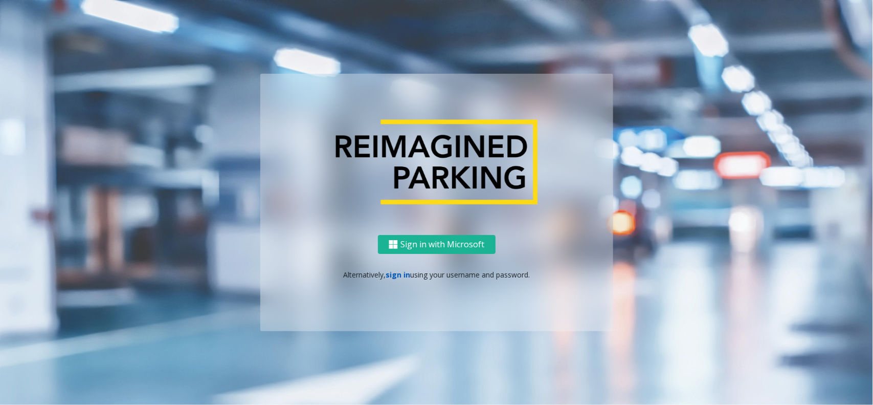
click at [387, 271] on link "sign in" at bounding box center [398, 275] width 25 height 10
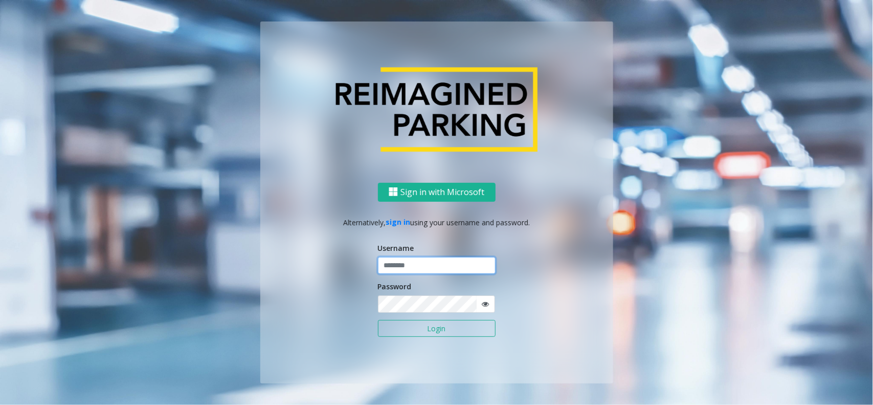
click at [399, 268] on input "text" at bounding box center [437, 265] width 118 height 17
type input "**********"
click at [456, 333] on button "Login" at bounding box center [437, 328] width 118 height 17
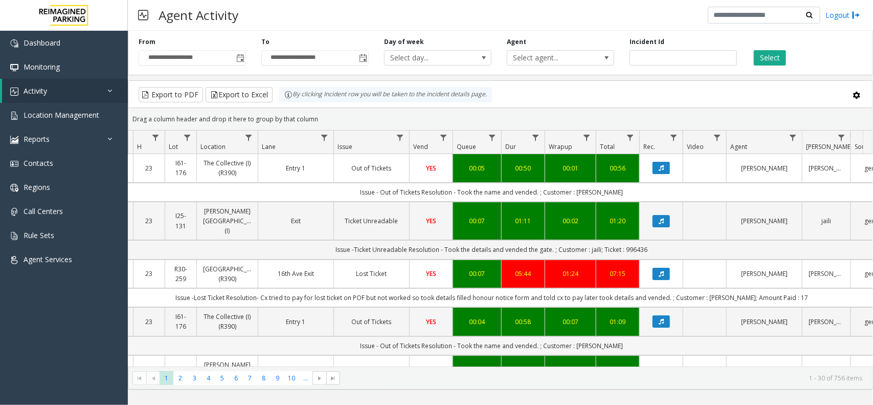
scroll to position [0, 117]
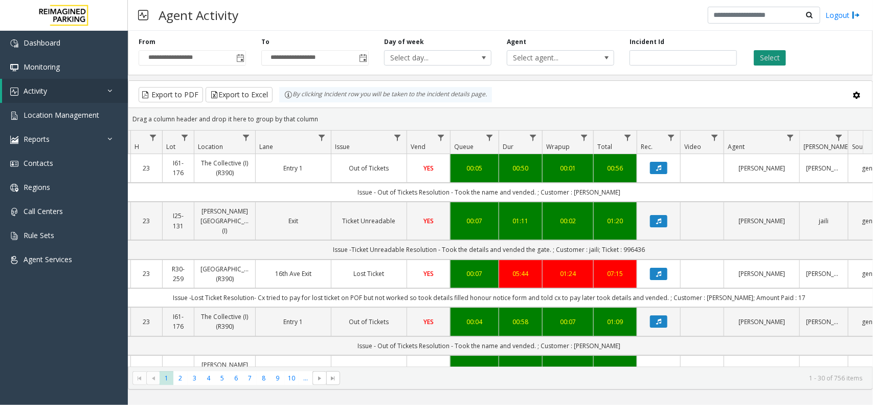
click at [772, 60] on button "Select" at bounding box center [770, 57] width 32 height 15
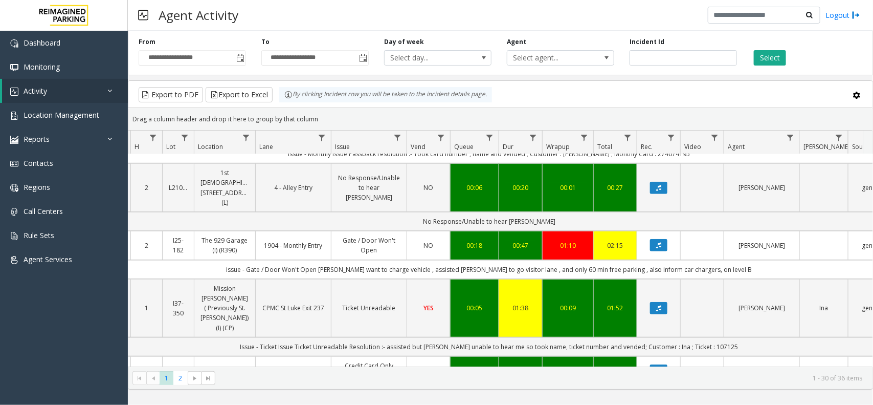
scroll to position [320, 117]
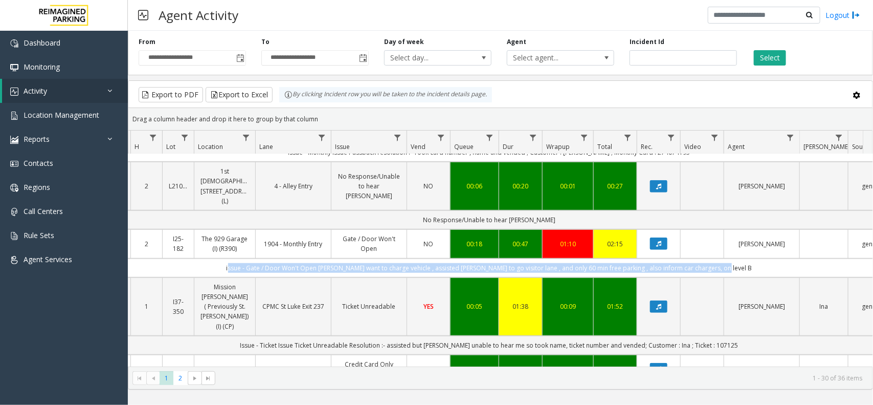
drag, startPoint x: 225, startPoint y: 210, endPoint x: 755, endPoint y: 209, distance: 529.5
click at [755, 258] on td "issue - Gate / Door Won't Open res -parker want to charge vehicle , assisted pa…" at bounding box center [489, 267] width 922 height 19
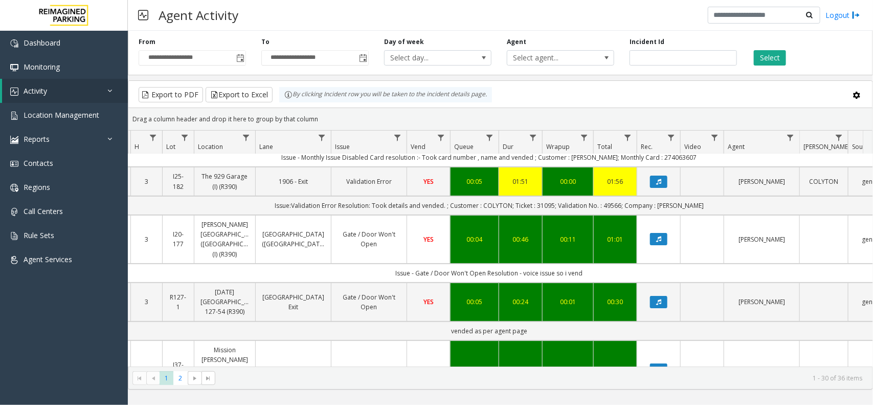
scroll to position [0, 117]
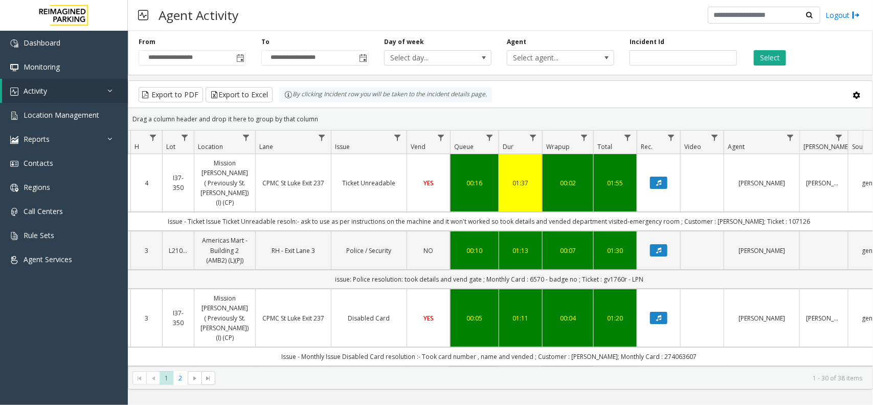
drag, startPoint x: 258, startPoint y: 84, endPoint x: 247, endPoint y: 80, distance: 12.2
click at [247, 80] on div "**********" at bounding box center [500, 208] width 745 height 363
click at [327, 121] on div "Drag a column header and drop it here to group by that column" at bounding box center [500, 119] width 744 height 18
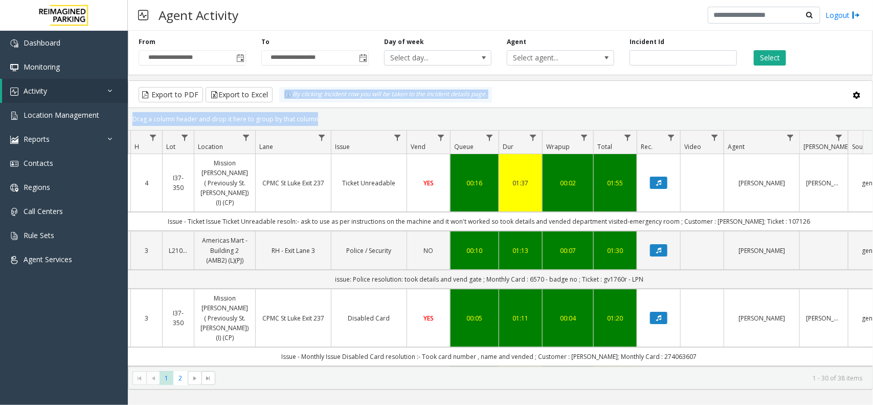
drag, startPoint x: 327, startPoint y: 121, endPoint x: 290, endPoint y: 106, distance: 40.2
click at [290, 106] on kendo-grid "Export to PDF Export to Excel By clicking Incident row you will be taken to the…" at bounding box center [500, 234] width 745 height 309
click at [345, 116] on div "Drag a column header and drop it here to group by that column" at bounding box center [500, 119] width 744 height 18
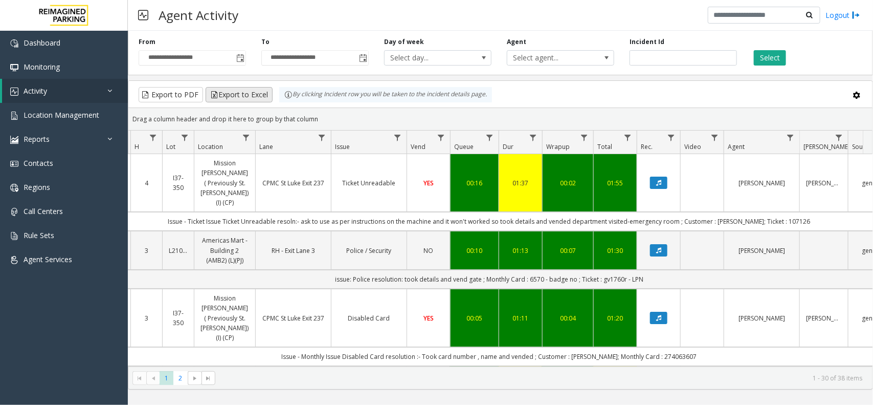
drag, startPoint x: 328, startPoint y: 116, endPoint x: 249, endPoint y: 96, distance: 81.7
click at [249, 96] on kendo-grid "Export to PDF Export to Excel By clicking Incident row you will be taken to the…" at bounding box center [500, 234] width 745 height 309
click at [374, 121] on div "Drag a column header and drop it here to group by that column" at bounding box center [500, 119] width 744 height 18
click at [269, 104] on kendo-grid-toolbar "Export to PDF Export to Excel By clicking Incident row you will be taken to the…" at bounding box center [500, 94] width 744 height 27
drag, startPoint x: 326, startPoint y: 114, endPoint x: 263, endPoint y: 103, distance: 63.8
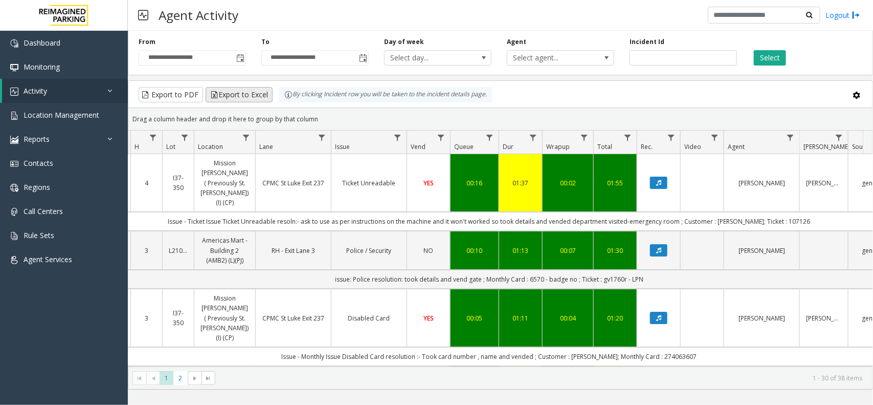
click at [263, 103] on kendo-grid "Export to PDF Export to Excel By clicking Incident row you will be taken to the…" at bounding box center [500, 234] width 745 height 309
click at [350, 113] on div "Drag a column header and drop it here to group by that column" at bounding box center [500, 119] width 744 height 18
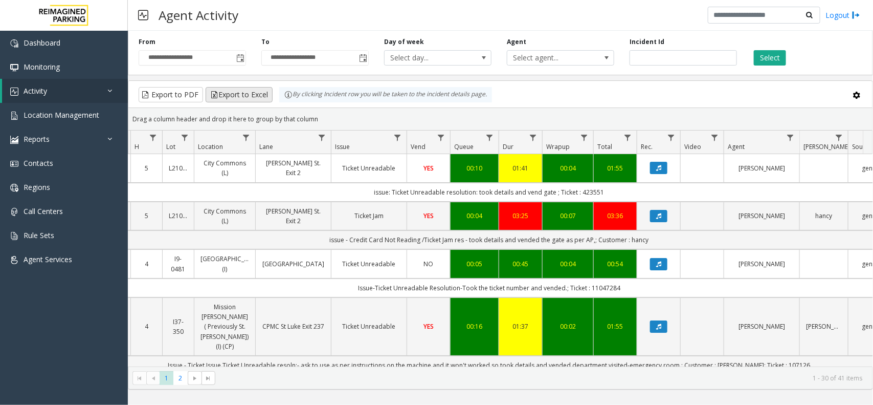
drag, startPoint x: 328, startPoint y: 116, endPoint x: 249, endPoint y: 87, distance: 85.0
click at [249, 87] on kendo-grid "Export to PDF Export to Excel By clicking Incident row you will be taken to the…" at bounding box center [500, 234] width 745 height 309
click at [366, 119] on div "Drag a column header and drop it here to group by that column" at bounding box center [500, 119] width 744 height 18
drag, startPoint x: 317, startPoint y: 111, endPoint x: 280, endPoint y: 98, distance: 39.5
click at [280, 98] on kendo-grid "Export to PDF Export to Excel By clicking Incident row you will be taken to the…" at bounding box center [500, 234] width 745 height 309
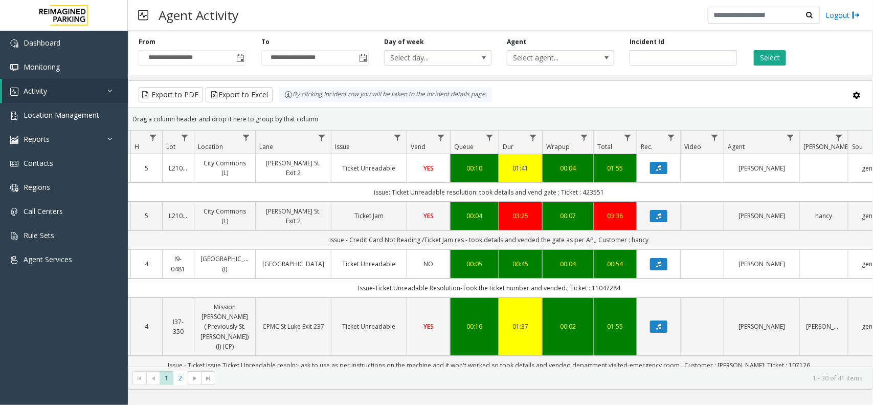
click at [322, 122] on div "Drag a column header and drop it here to group by that column" at bounding box center [500, 119] width 744 height 18
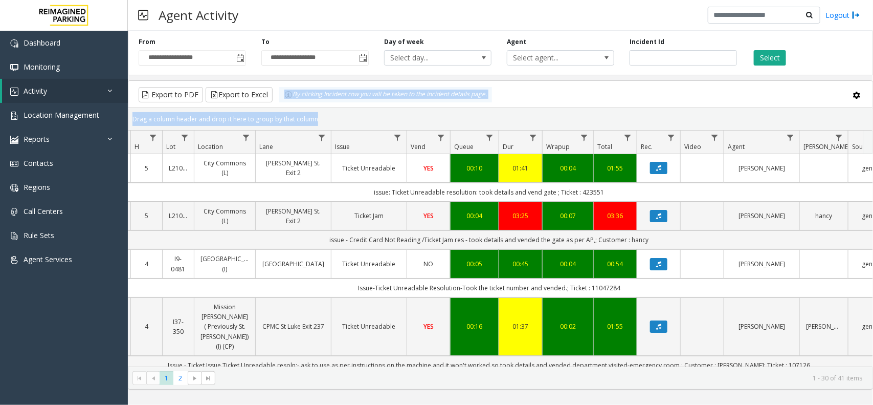
drag, startPoint x: 322, startPoint y: 122, endPoint x: 279, endPoint y: 103, distance: 47.2
click at [279, 103] on kendo-grid "Export to PDF Export to Excel By clicking Incident row you will be taken to the…" at bounding box center [500, 234] width 745 height 309
click at [326, 119] on div "Drag a column header and drop it here to group by that column" at bounding box center [500, 119] width 744 height 18
drag, startPoint x: 326, startPoint y: 119, endPoint x: 289, endPoint y: 104, distance: 40.2
click at [289, 104] on kendo-grid "Export to PDF Export to Excel By clicking Incident row you will be taken to the…" at bounding box center [500, 234] width 745 height 309
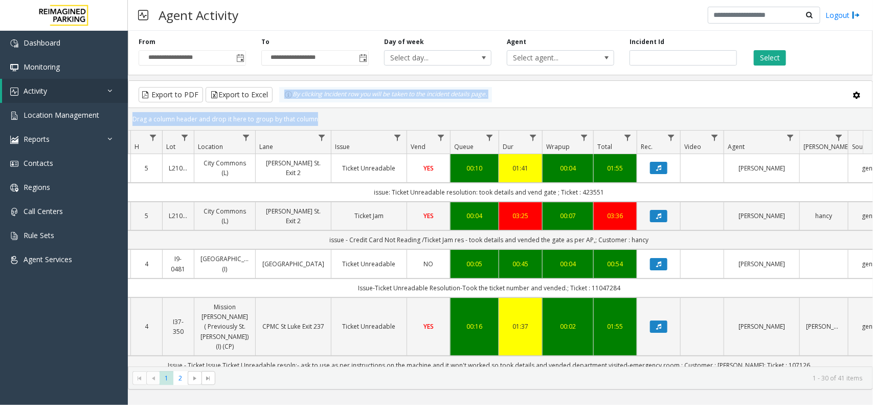
click at [346, 119] on div "Drag a column header and drop it here to group by that column" at bounding box center [500, 119] width 744 height 18
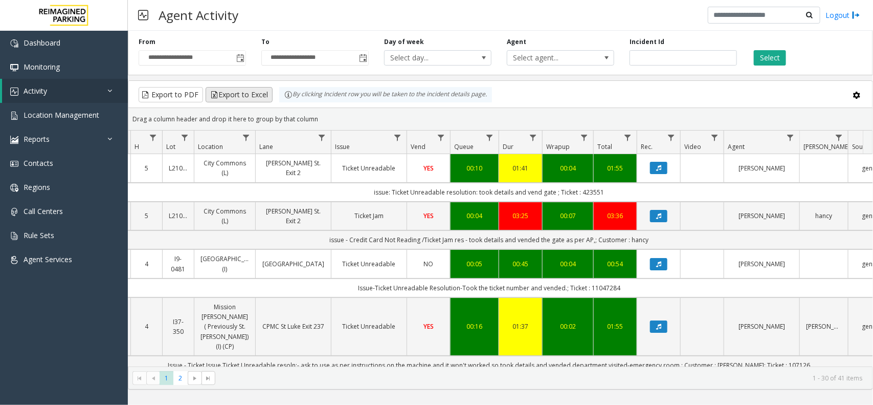
drag, startPoint x: 329, startPoint y: 119, endPoint x: 257, endPoint y: 95, distance: 75.6
click at [257, 95] on kendo-grid "Export to PDF Export to Excel By clicking Incident row you will be taken to the…" at bounding box center [500, 234] width 745 height 309
click at [338, 105] on kendo-grid-toolbar "Export to PDF Export to Excel By clicking Incident row you will be taken to the…" at bounding box center [500, 94] width 744 height 27
click at [331, 126] on div "Drag a column header and drop it here to group by that column" at bounding box center [500, 119] width 744 height 18
drag, startPoint x: 326, startPoint y: 121, endPoint x: 281, endPoint y: 104, distance: 47.8
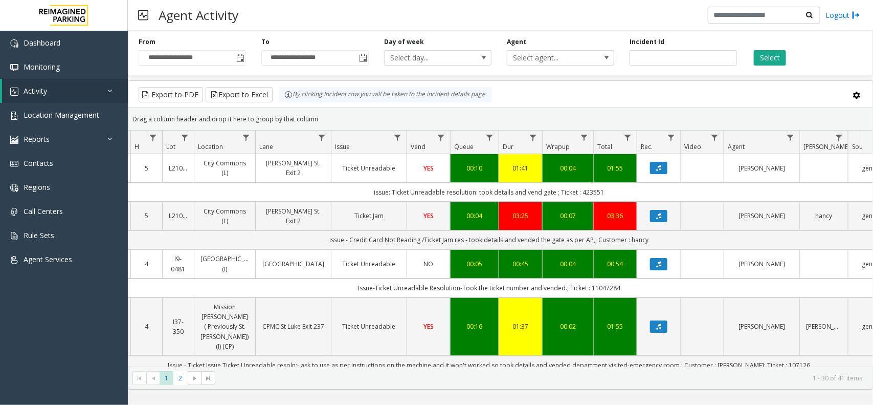
click at [281, 104] on kendo-grid "Export to PDF Export to Excel By clicking Incident row you will be taken to the…" at bounding box center [500, 234] width 745 height 309
click at [348, 116] on div "Drag a column header and drop it here to group by that column" at bounding box center [500, 119] width 744 height 18
drag, startPoint x: 323, startPoint y: 121, endPoint x: 278, endPoint y: 98, distance: 50.6
click at [278, 98] on kendo-grid "Export to PDF Export to Excel By clicking Incident row you will be taken to the…" at bounding box center [500, 234] width 745 height 309
click at [371, 106] on kendo-grid-toolbar "Export to PDF Export to Excel By clicking Incident row you will be taken to the…" at bounding box center [500, 94] width 744 height 27
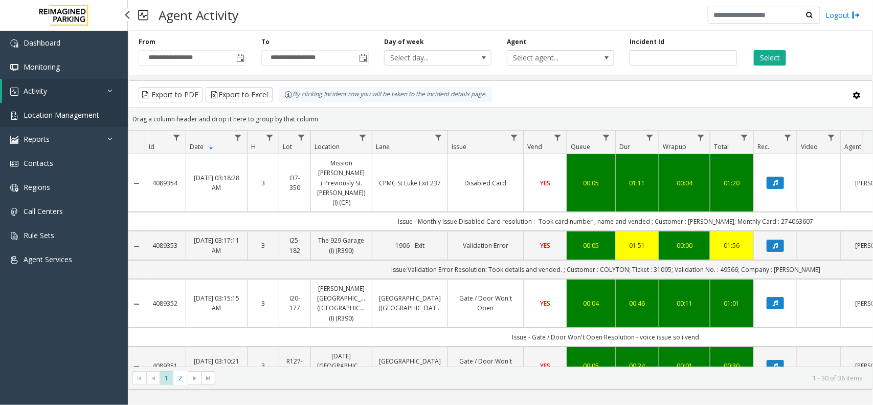
click at [89, 111] on span "Location Management" at bounding box center [62, 115] width 76 height 10
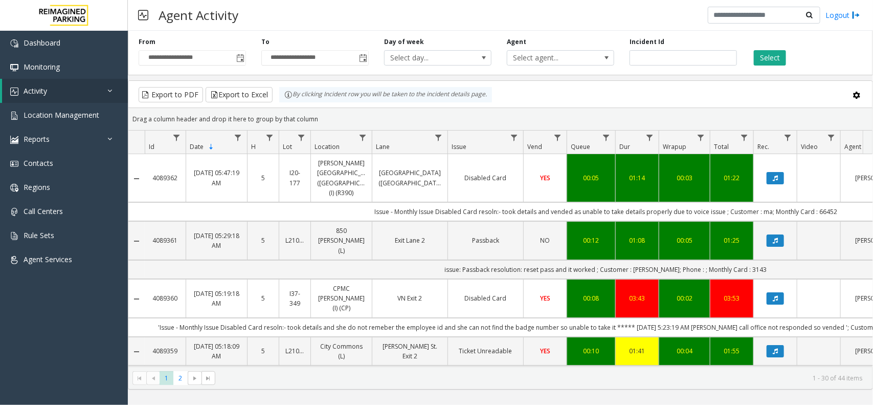
scroll to position [0, 117]
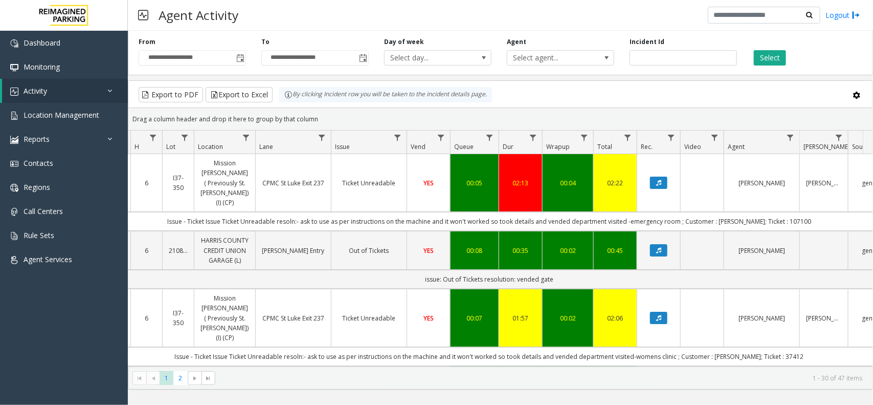
click at [481, 11] on div "Agent Activity Logout" at bounding box center [500, 15] width 745 height 31
drag, startPoint x: 323, startPoint y: 121, endPoint x: 270, endPoint y: 101, distance: 57.0
click at [270, 101] on kendo-grid "Export to PDF Export to Excel By clicking Incident row you will be taken to the…" at bounding box center [500, 234] width 745 height 309
click at [323, 115] on div "Drag a column header and drop it here to group by that column" at bounding box center [500, 119] width 744 height 18
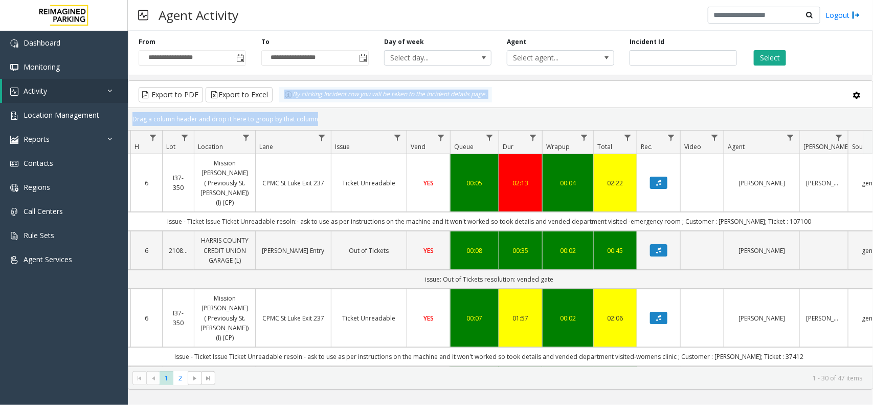
drag, startPoint x: 323, startPoint y: 115, endPoint x: 282, endPoint y: 100, distance: 44.2
click at [282, 100] on kendo-grid "Export to PDF Export to Excel By clicking Incident row you will be taken to the…" at bounding box center [500, 234] width 745 height 309
click at [400, 120] on div "Drag a column header and drop it here to group by that column" at bounding box center [500, 119] width 744 height 18
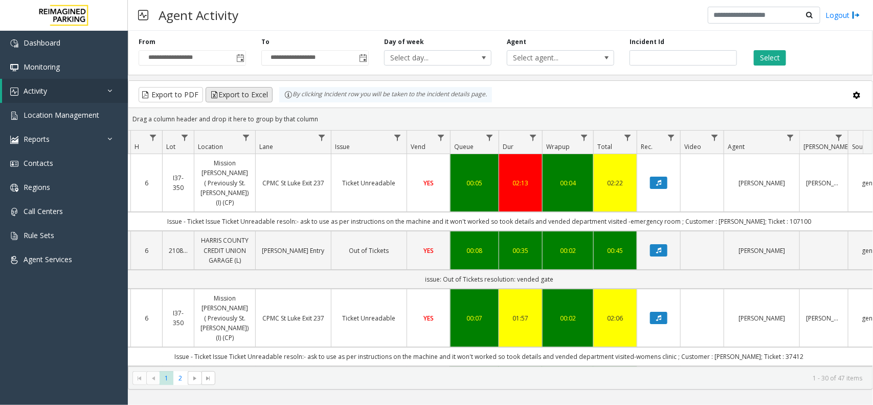
drag, startPoint x: 332, startPoint y: 118, endPoint x: 265, endPoint y: 98, distance: 69.9
click at [265, 98] on kendo-grid "Export to PDF Export to Excel By clicking Incident row you will be taken to the…" at bounding box center [500, 234] width 745 height 309
click at [348, 124] on div "Drag a column header and drop it here to group by that column" at bounding box center [500, 119] width 744 height 18
drag, startPoint x: 342, startPoint y: 118, endPoint x: 283, endPoint y: 98, distance: 62.1
click at [283, 98] on kendo-grid "Export to PDF Export to Excel By clicking Incident row you will be taken to the…" at bounding box center [500, 234] width 745 height 309
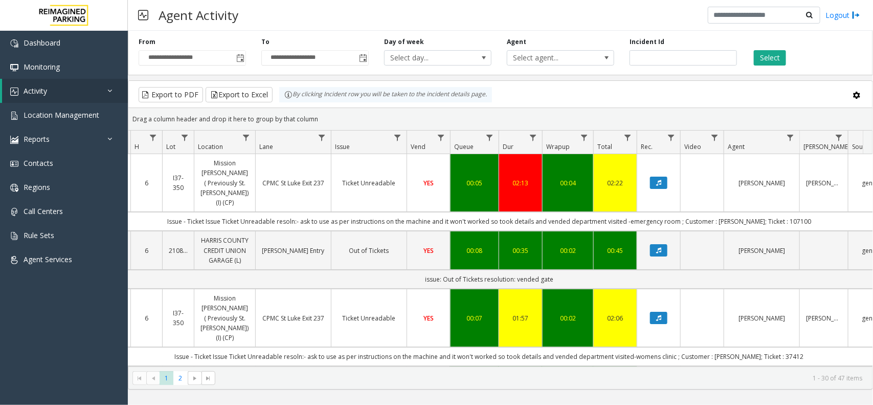
click at [323, 113] on div "Drag a column header and drop it here to group by that column" at bounding box center [500, 119] width 744 height 18
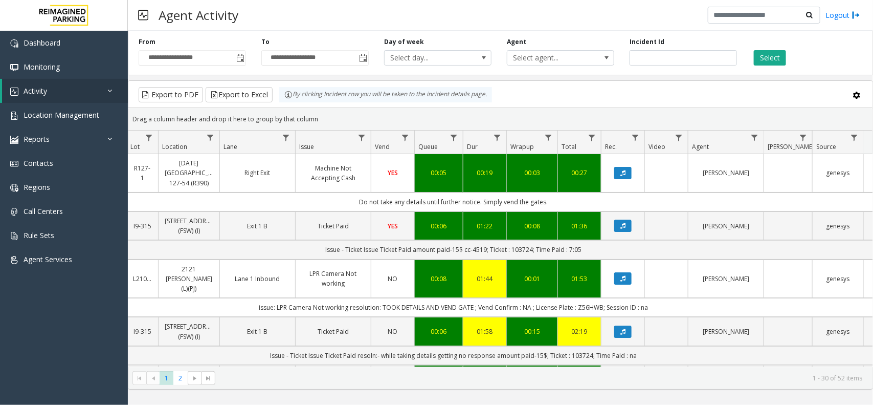
scroll to position [0, 174]
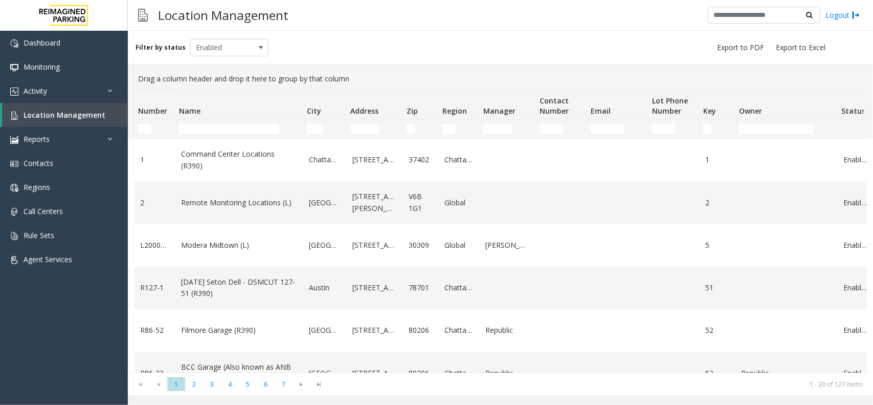
click at [203, 121] on td "Name Filter" at bounding box center [239, 129] width 128 height 18
click at [204, 128] on input "Name Filter" at bounding box center [229, 129] width 100 height 10
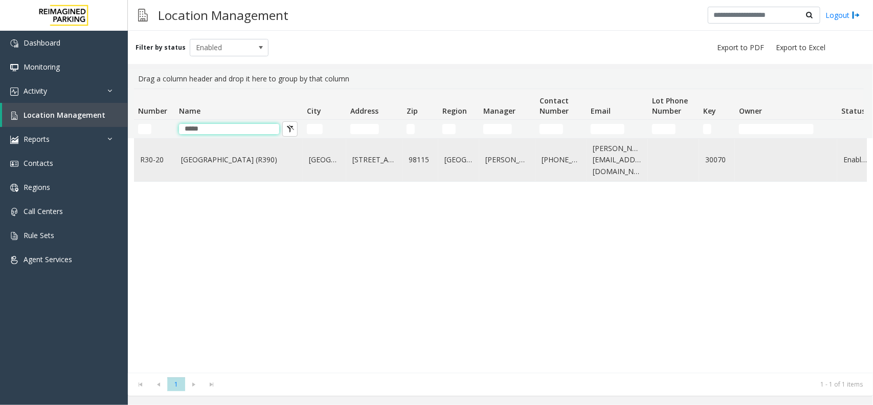
type input "*****"
click at [212, 175] on td "[GEOGRAPHIC_DATA] (R390)" at bounding box center [239, 160] width 128 height 42
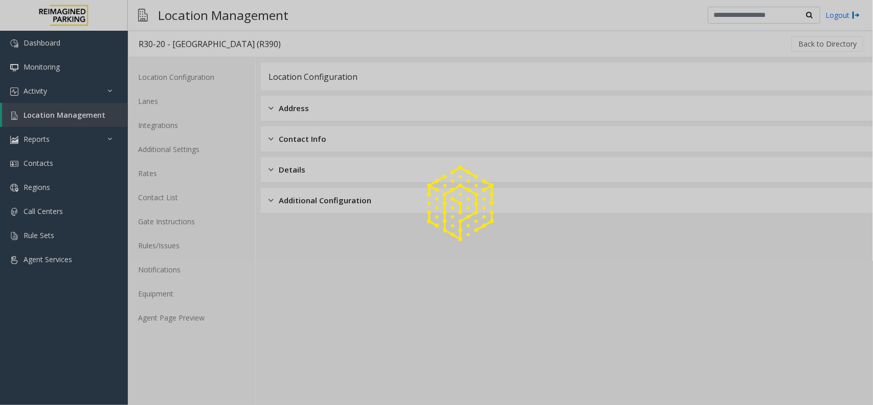
click at [187, 319] on div at bounding box center [436, 202] width 873 height 405
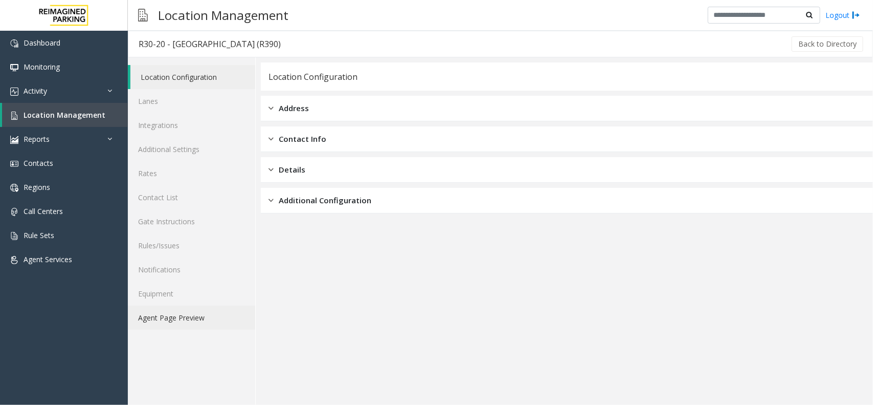
click at [187, 319] on link "Agent Page Preview" at bounding box center [191, 317] width 127 height 24
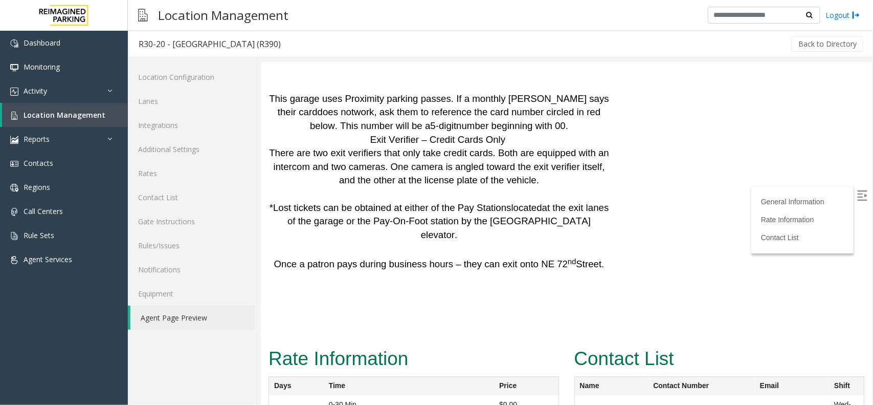
scroll to position [2728, 0]
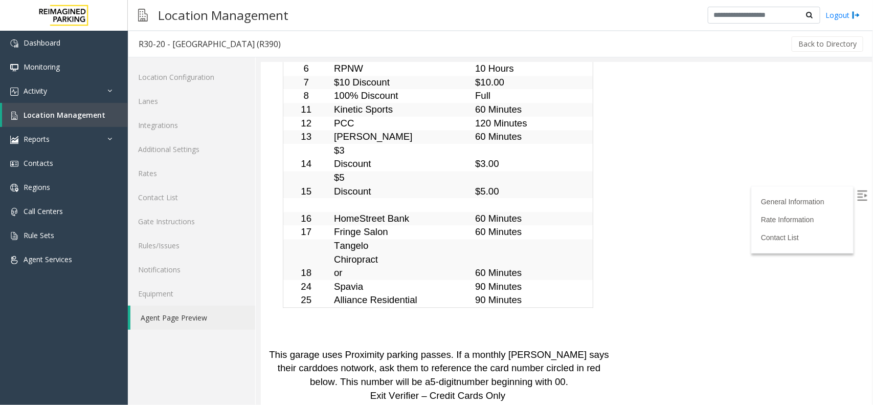
drag, startPoint x: 320, startPoint y: 191, endPoint x: 520, endPoint y: 187, distance: 199.6
drag, startPoint x: 521, startPoint y: 186, endPoint x: 322, endPoint y: 186, distance: 199.0
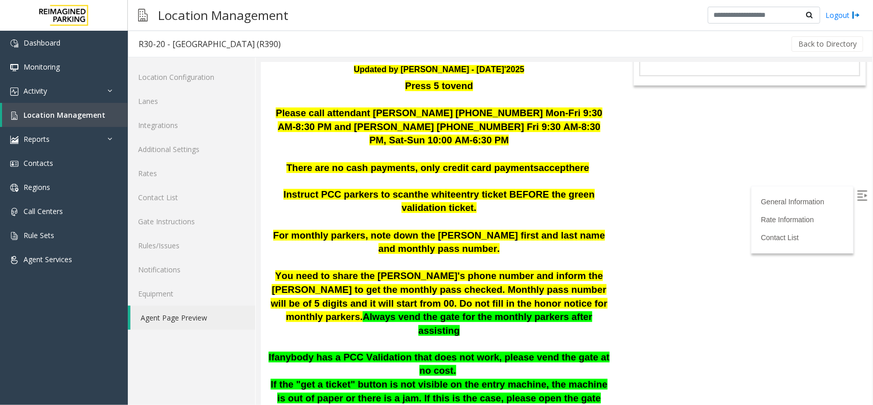
scroll to position [169, 0]
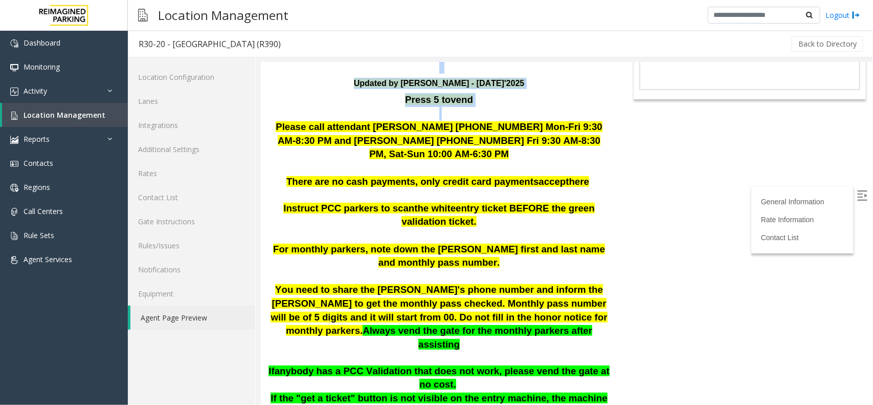
drag, startPoint x: 272, startPoint y: 122, endPoint x: 637, endPoint y: 260, distance: 390.9
click at [637, 235] on html "R30-20 - Green Lake Village (R390) General Information Revenue Control Manufact…" at bounding box center [565, 64] width 611 height 342
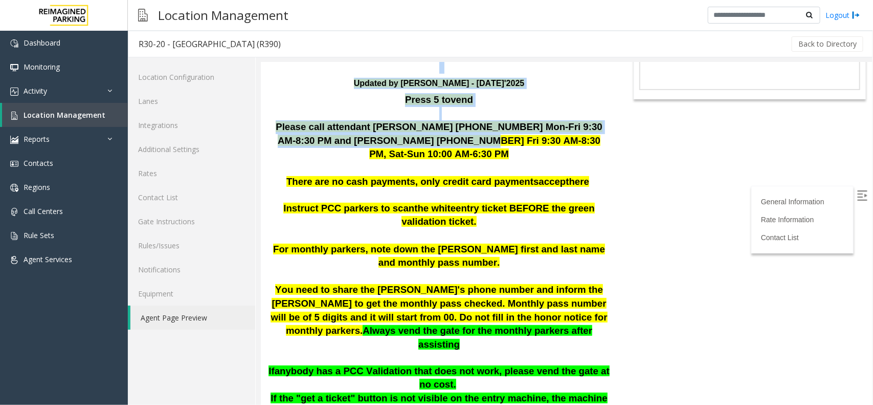
drag, startPoint x: 637, startPoint y: 260, endPoint x: 379, endPoint y: 134, distance: 287.4
click at [379, 134] on html "R30-20 - Green Lake Village (R390) General Information Revenue Control Manufact…" at bounding box center [565, 64] width 611 height 342
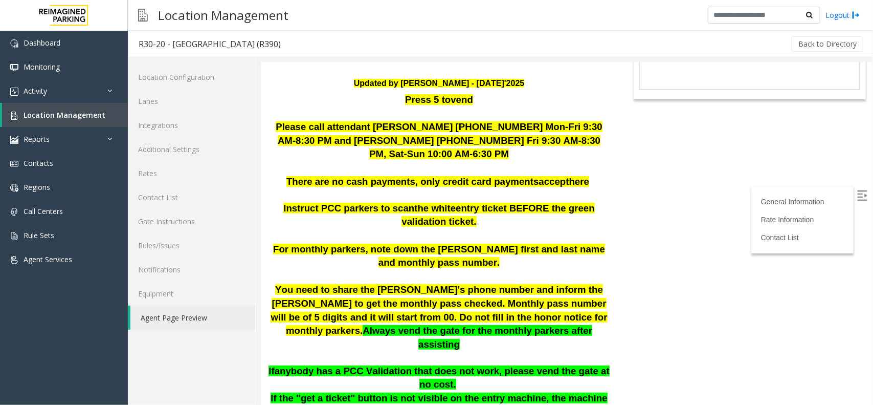
click at [592, 188] on p at bounding box center [438, 194] width 341 height 13
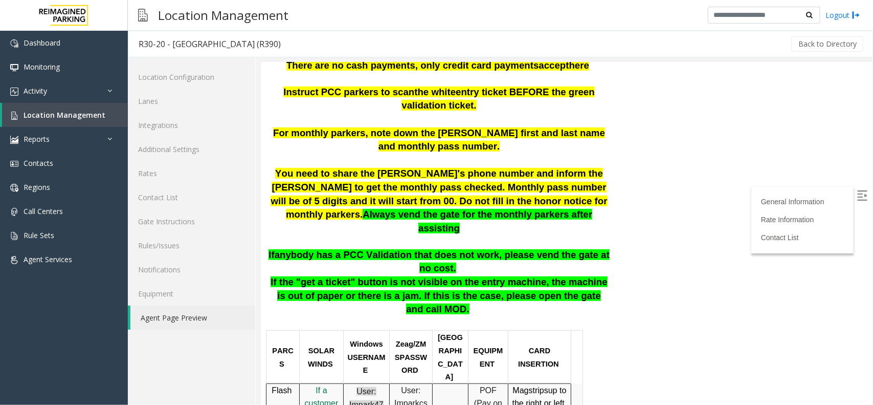
scroll to position [297, 0]
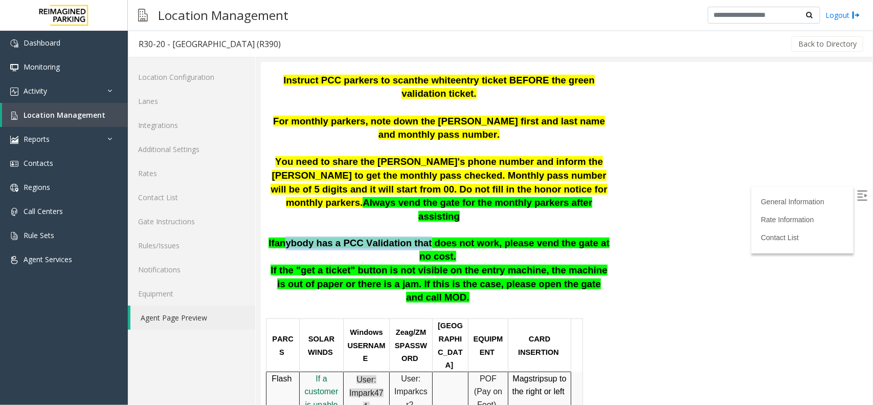
drag, startPoint x: 279, startPoint y: 219, endPoint x: 431, endPoint y: 222, distance: 151.5
click at [414, 237] on span "anybody has a PCC Validation that does not work, please vend the gate at no cos…" at bounding box center [441, 249] width 335 height 25
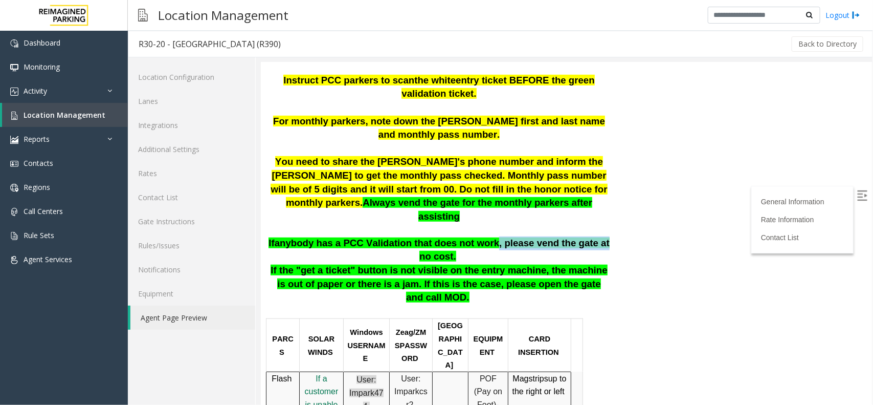
drag, startPoint x: 468, startPoint y: 225, endPoint x: 566, endPoint y: 228, distance: 98.8
click at [566, 236] on p "If anybody has a PCC Validation that does not work, please vend the gate at no …" at bounding box center [438, 249] width 341 height 27
drag, startPoint x: 274, startPoint y: 240, endPoint x: 322, endPoint y: 237, distance: 48.7
click at [322, 264] on span "If the "get a ticket" button is not visible on the entry machine, the machine i…" at bounding box center [438, 283] width 337 height 38
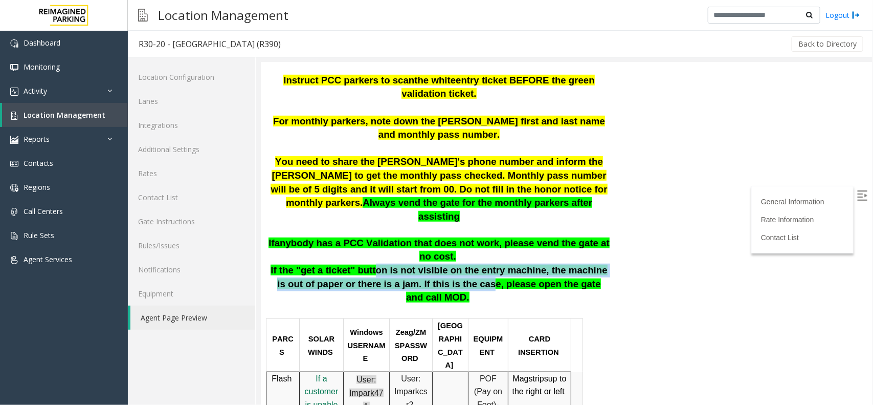
drag, startPoint x: 366, startPoint y: 235, endPoint x: 438, endPoint y: 244, distance: 72.2
click at [438, 264] on span "If the "get a ticket" button is not visible on the entry machine, the machine i…" at bounding box center [438, 283] width 337 height 38
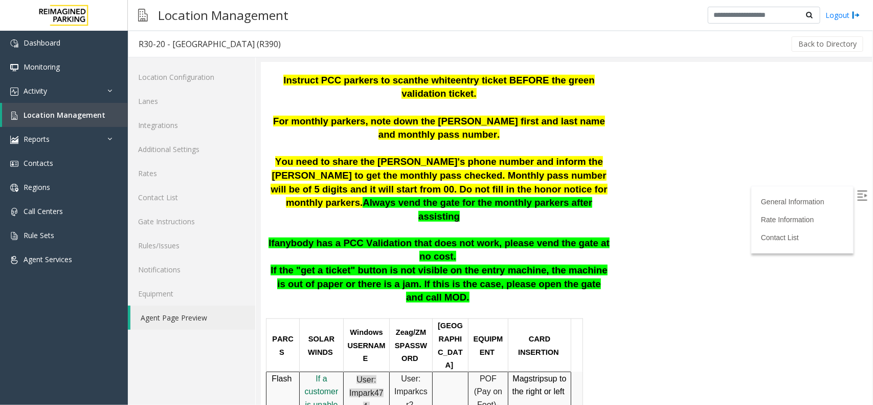
click at [522, 264] on span "If the "get a ticket" button is not visible on the entry machine, the machine i…" at bounding box center [438, 283] width 337 height 38
drag, startPoint x: 320, startPoint y: 251, endPoint x: 358, endPoint y: 248, distance: 38.0
click at [358, 264] on span "If the "get a ticket" button is not visible on the entry machine, the machine i…" at bounding box center [438, 283] width 337 height 38
drag, startPoint x: 400, startPoint y: 248, endPoint x: 451, endPoint y: 248, distance: 51.7
click at [451, 264] on span "If the "get a ticket" button is not visible on the entry machine, the machine i…" at bounding box center [438, 283] width 337 height 38
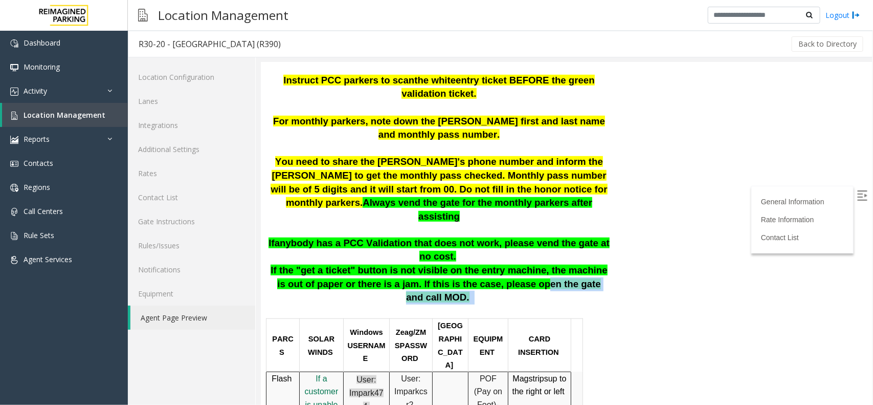
drag, startPoint x: 487, startPoint y: 254, endPoint x: 568, endPoint y: 256, distance: 81.4
click at [568, 263] on p "If the "get a ticket" button is not visible on the entry machine, the machine i…" at bounding box center [438, 290] width 341 height 54
click at [603, 263] on p "If the "get a ticket" button is not visible on the entry machine, the machine i…" at bounding box center [438, 290] width 341 height 54
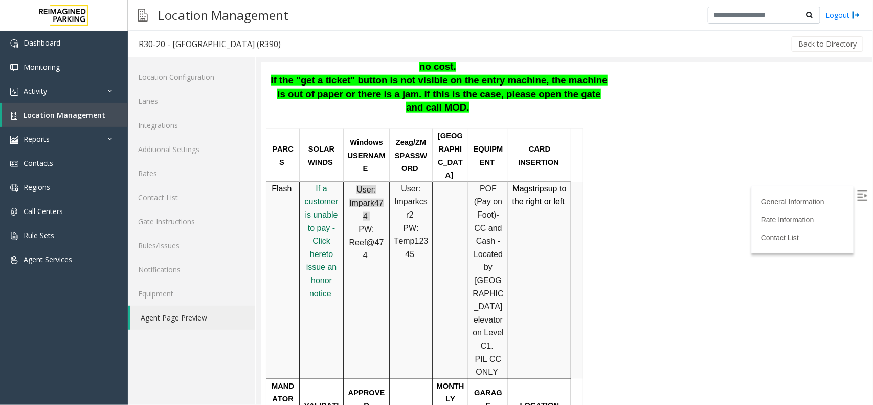
scroll to position [489, 0]
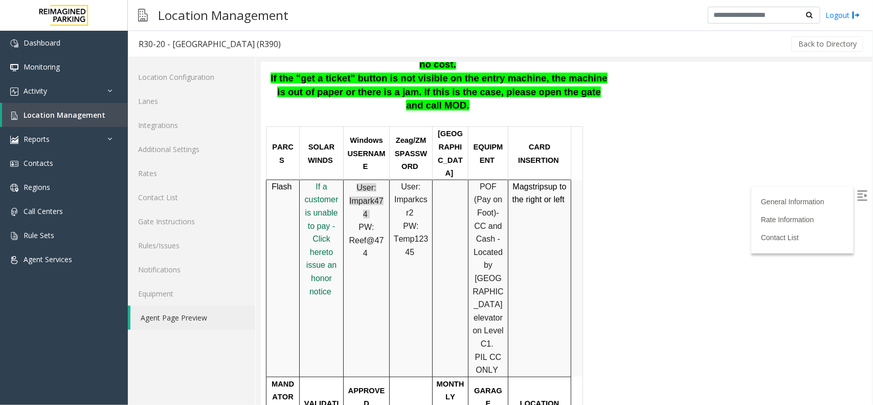
click at [840, 188] on div "General Information Rate Information Contact List" at bounding box center [802, 219] width 102 height 68
click at [858, 189] on label at bounding box center [862, 196] width 15 height 15
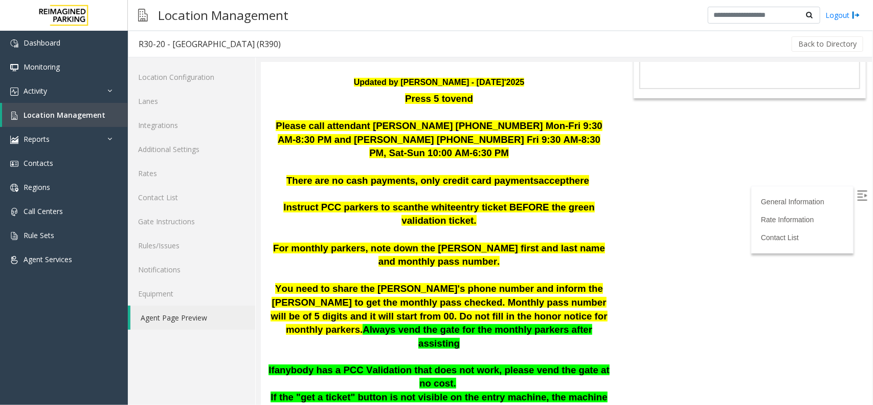
scroll to position [169, 0]
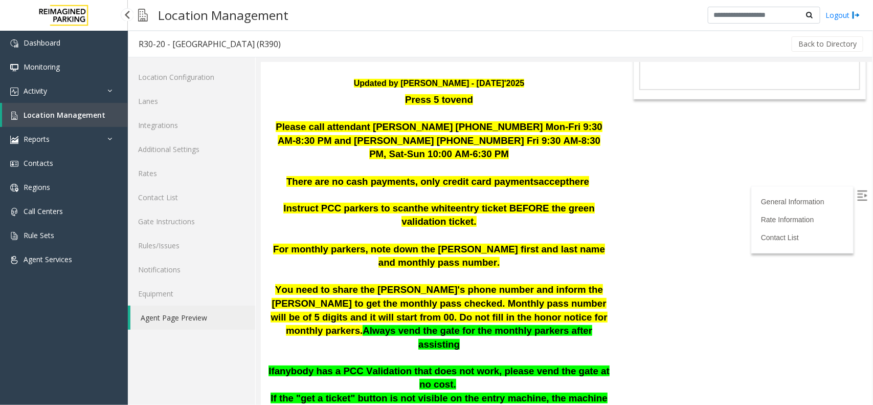
click at [87, 113] on span "Location Management" at bounding box center [65, 115] width 82 height 10
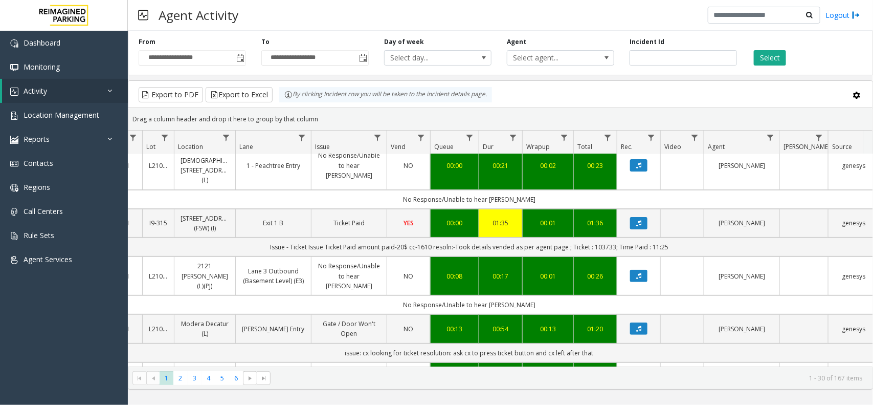
scroll to position [0, 137]
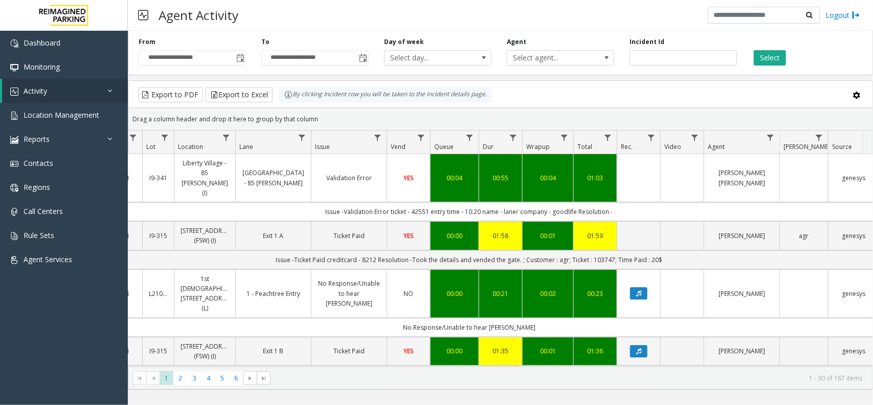
click at [591, 70] on div "**********" at bounding box center [500, 51] width 745 height 49
click at [591, 62] on span "Select agent..." at bounding box center [550, 58] width 85 height 14
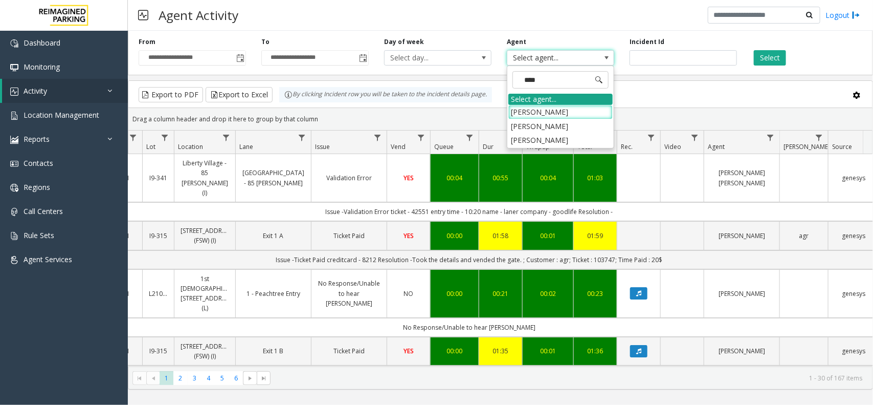
type input "*****"
click at [577, 120] on div "***** Select agent... [PERSON_NAME]" at bounding box center [560, 92] width 107 height 55
click at [575, 110] on li "[PERSON_NAME]" at bounding box center [561, 112] width 104 height 14
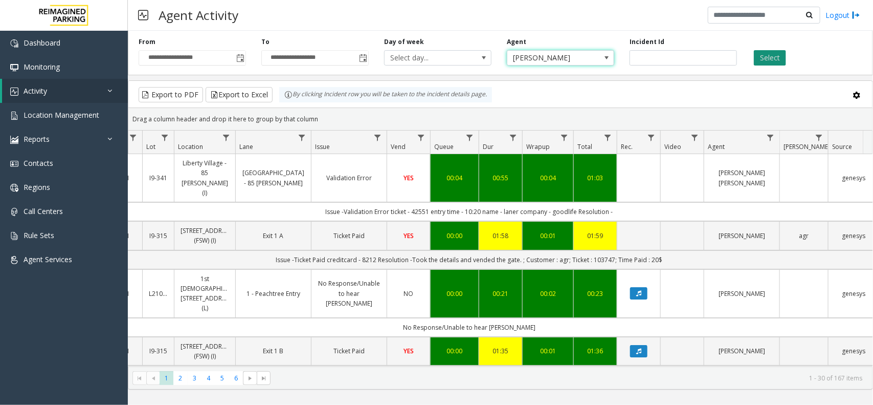
click at [778, 60] on button "Select" at bounding box center [770, 57] width 32 height 15
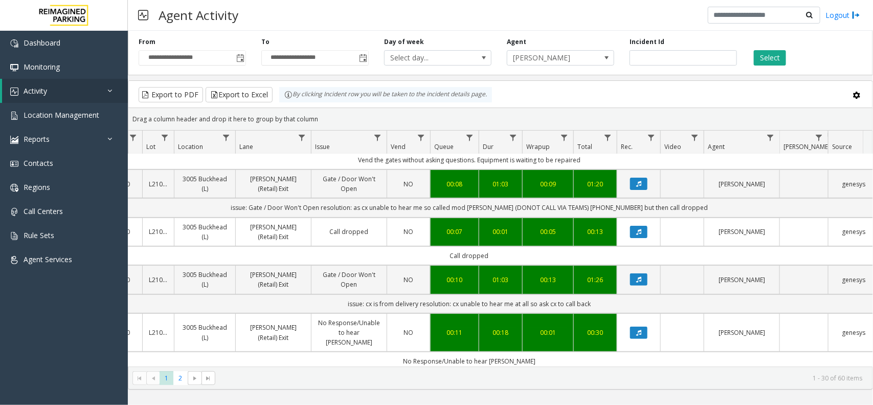
scroll to position [320, 137]
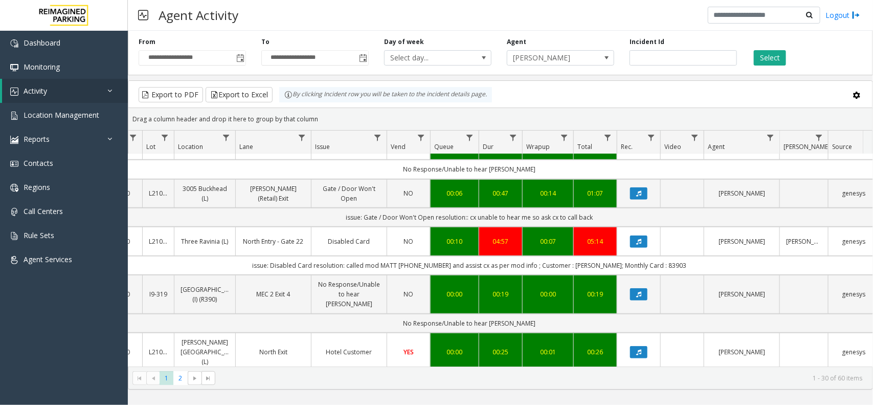
drag, startPoint x: 246, startPoint y: 259, endPoint x: 709, endPoint y: 266, distance: 462.6
click at [709, 266] on td "issue: Disabled Card resolution: called mod MATT [PHONE_NUMBER] and assist cx a…" at bounding box center [469, 265] width 922 height 19
click at [710, 265] on td "issue: Disabled Card resolution: called mod MATT [PHONE_NUMBER] and assist cx a…" at bounding box center [469, 265] width 922 height 19
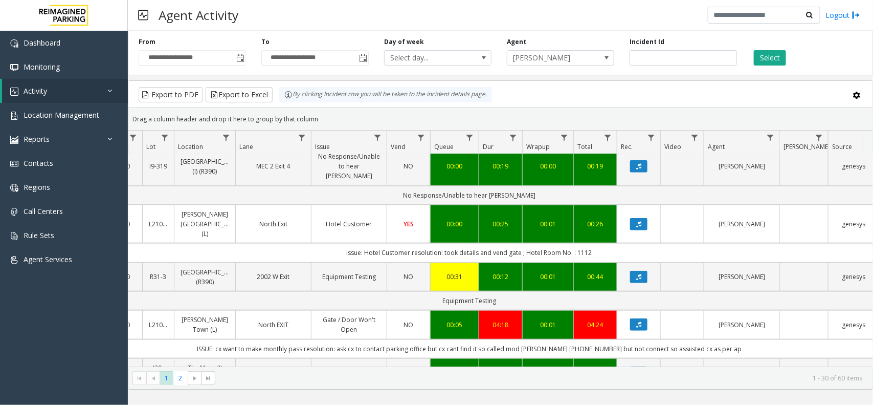
scroll to position [512, 137]
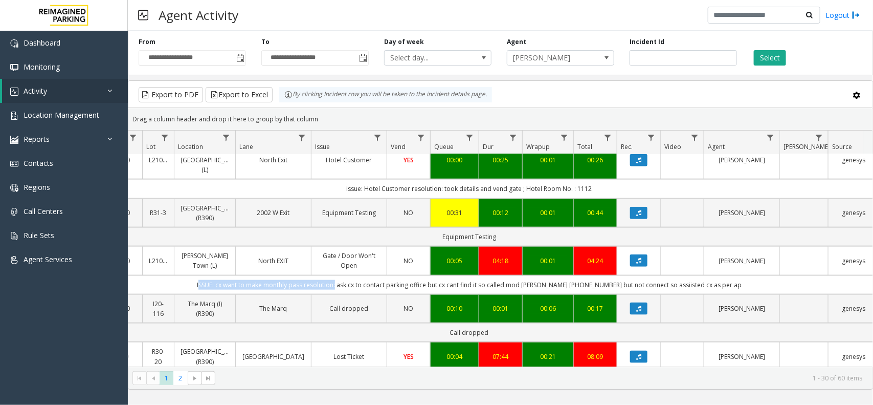
drag, startPoint x: 191, startPoint y: 289, endPoint x: 347, endPoint y: 293, distance: 156.1
click at [347, 293] on td "ISSUE: cx want to make monthly pass resolution: ask cx to contact parking offic…" at bounding box center [469, 284] width 922 height 19
click at [737, 287] on td "ISSUE: cx want to make monthly pass resolution: ask cx to contact parking offic…" at bounding box center [469, 284] width 922 height 19
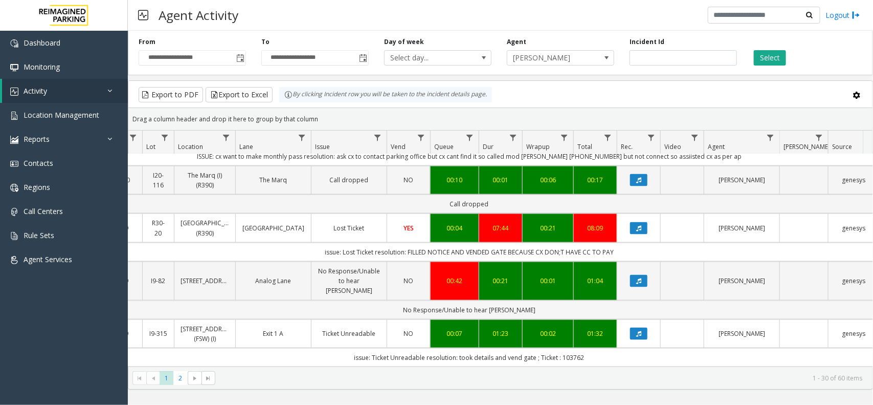
scroll to position [640, 137]
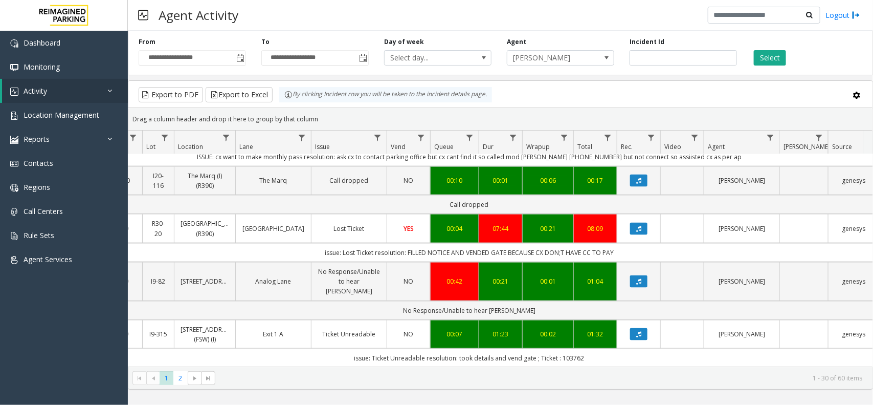
drag, startPoint x: 297, startPoint y: 257, endPoint x: 617, endPoint y: 257, distance: 319.3
click at [617, 257] on td "issue: Lost Ticket resolution: FILLED NOTICE AND VENDED GATE BECAUSE CX DON;T H…" at bounding box center [469, 252] width 922 height 19
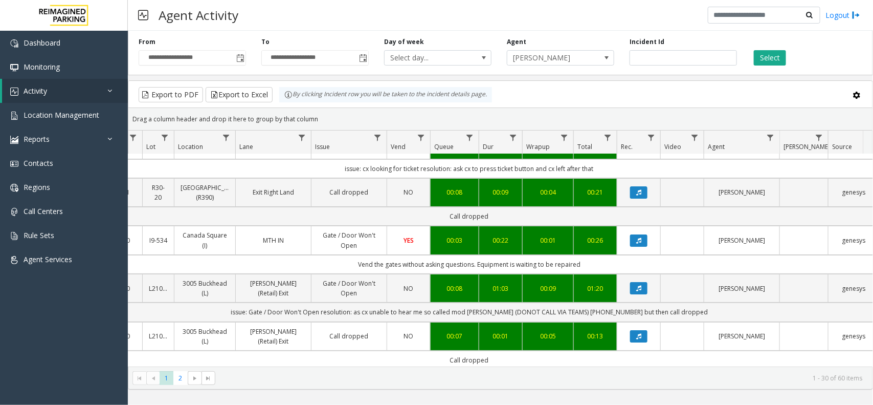
scroll to position [0, 137]
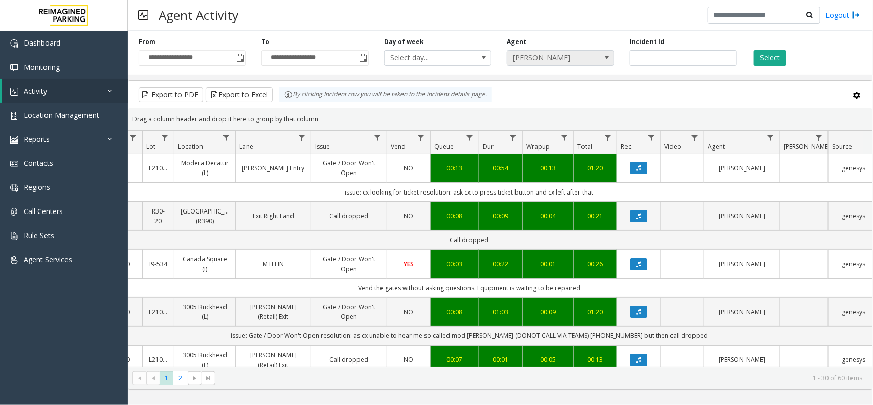
click at [591, 60] on span "[PERSON_NAME]" at bounding box center [550, 58] width 85 height 14
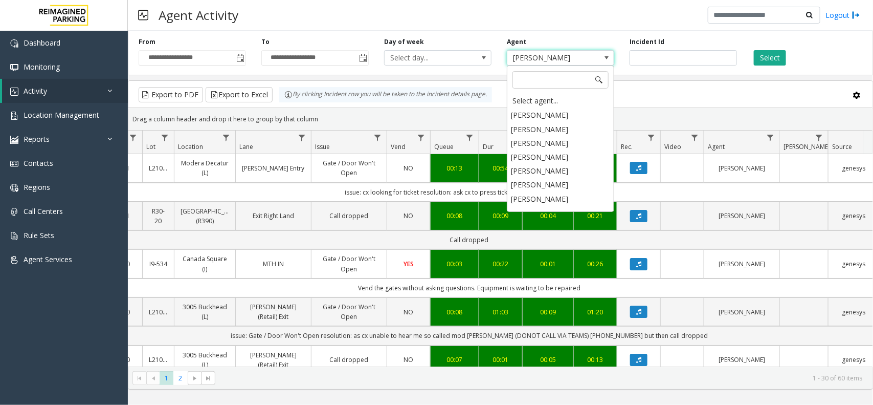
scroll to position [4808, 0]
click at [551, 94] on div "Select agent..." at bounding box center [561, 101] width 104 height 14
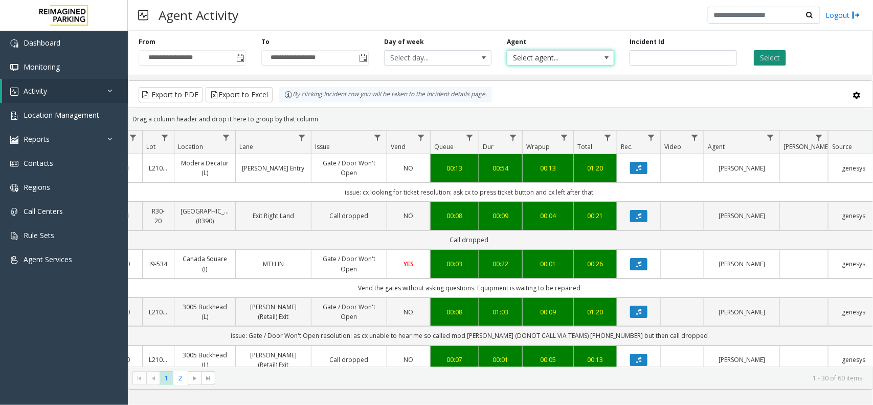
click at [780, 50] on button "Select" at bounding box center [770, 57] width 32 height 15
